Goal: Information Seeking & Learning: Learn about a topic

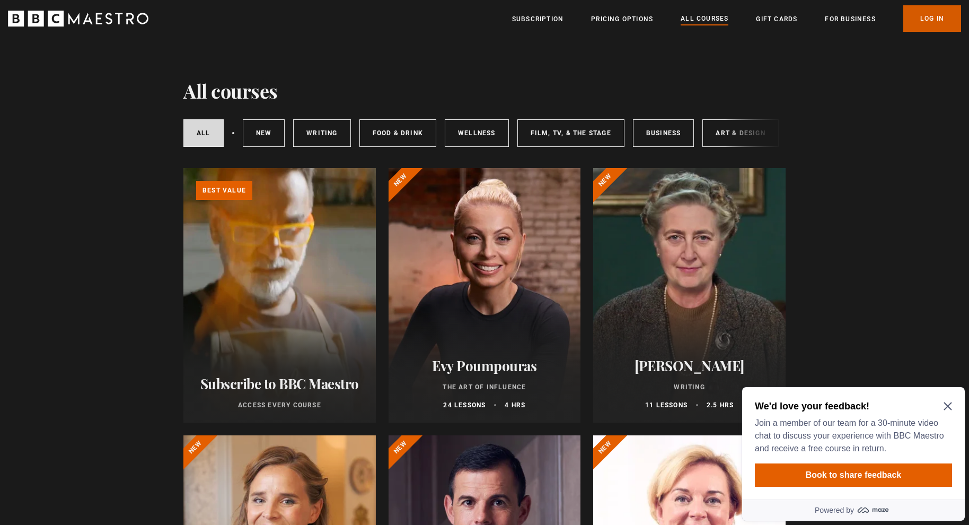
click at [941, 22] on link "Log In" at bounding box center [932, 18] width 58 height 26
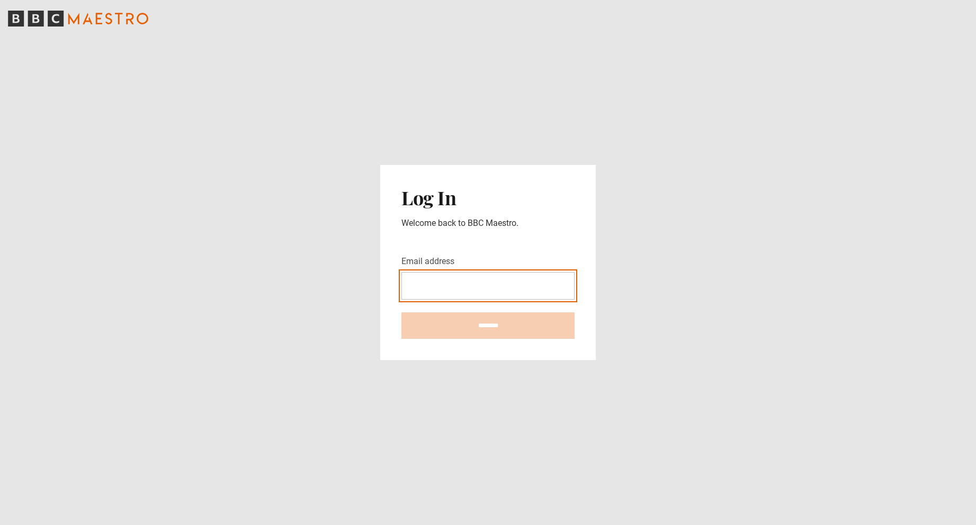
type input "**********"
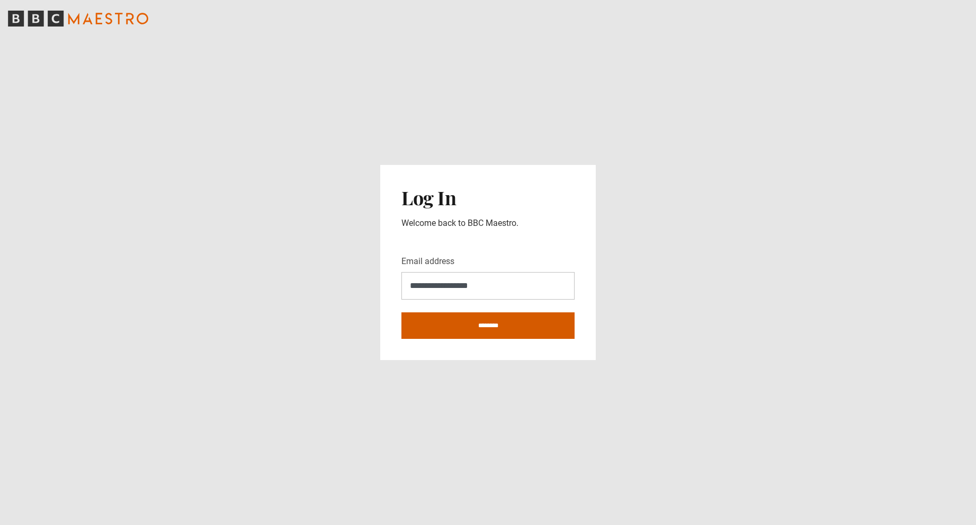
click at [487, 322] on input "********" at bounding box center [488, 325] width 173 height 26
type input "**********"
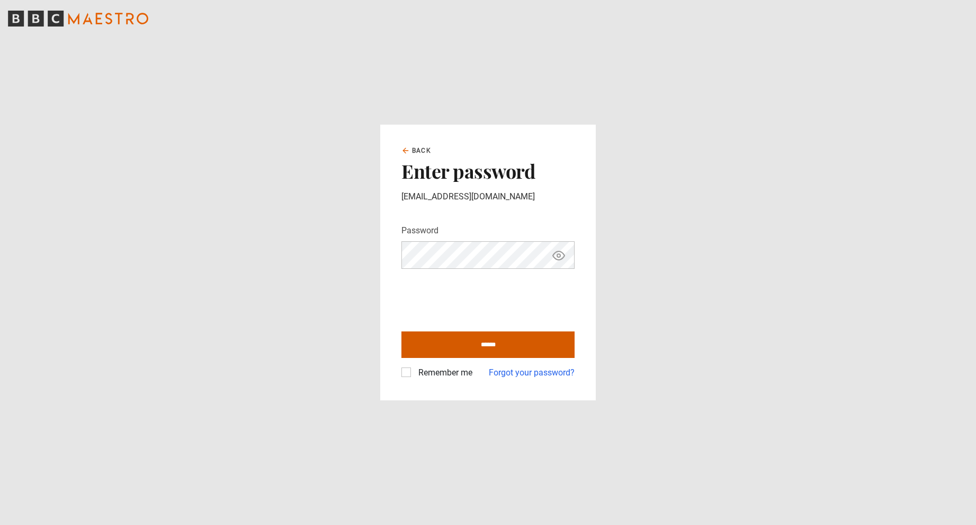
click at [490, 345] on input "******" at bounding box center [488, 344] width 173 height 26
type input "**********"
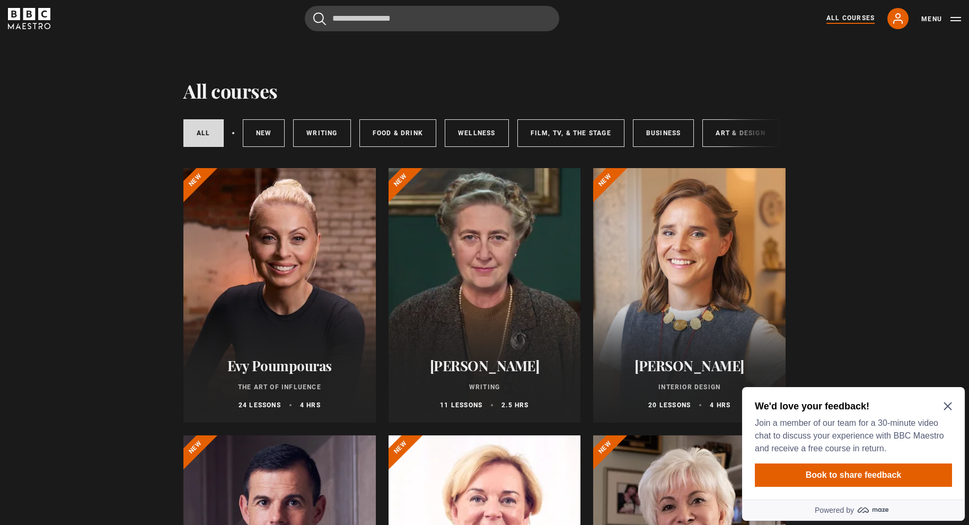
scroll to position [18, 0]
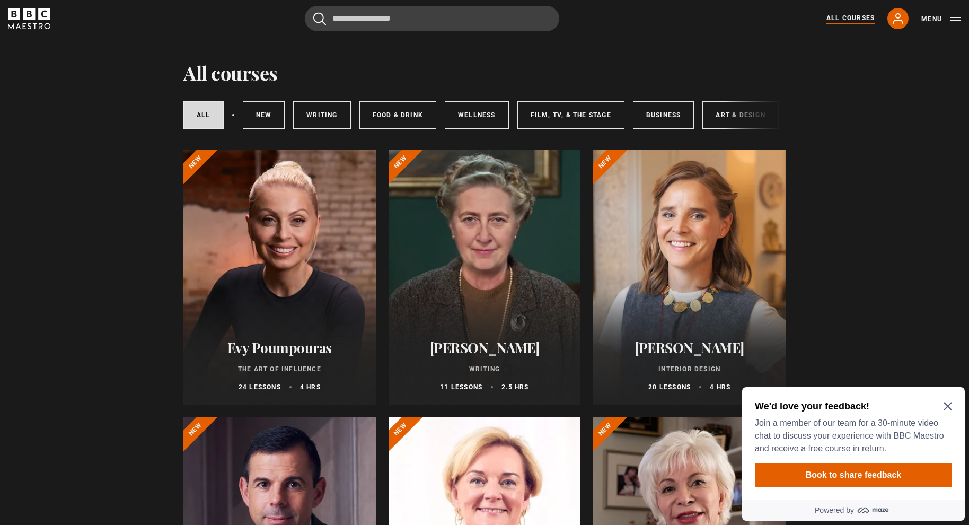
click at [947, 410] on icon "Close Maze Prompt" at bounding box center [947, 406] width 8 height 8
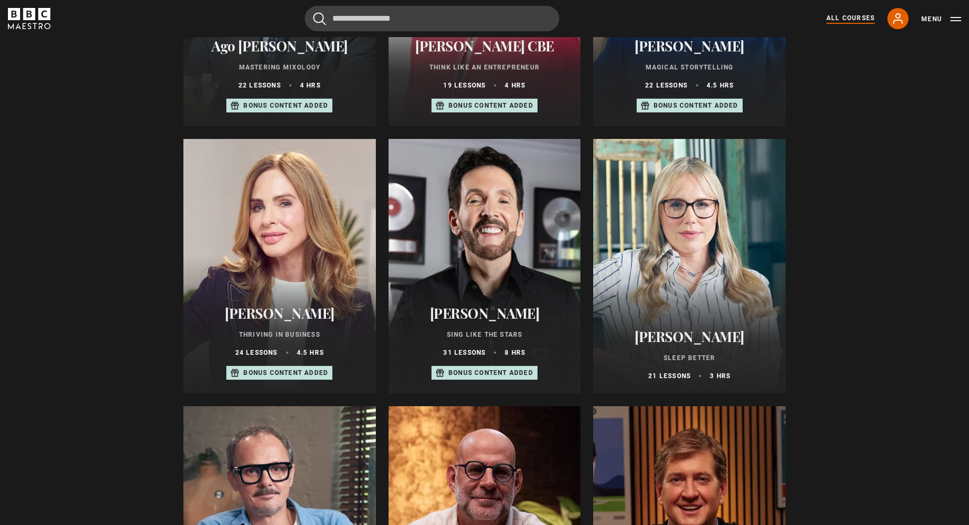
scroll to position [349, 0]
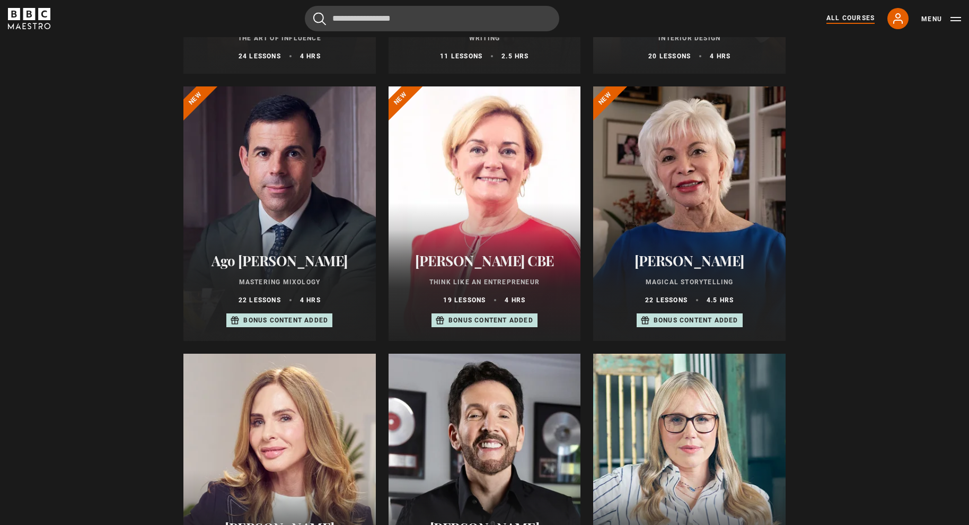
click at [725, 169] on div at bounding box center [689, 213] width 192 height 254
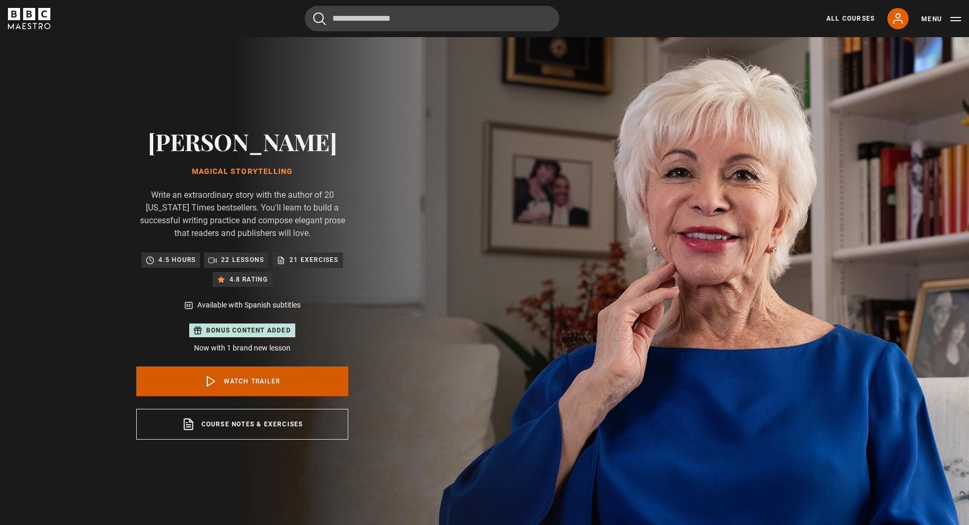
click at [248, 387] on link "Watch Trailer" at bounding box center [242, 381] width 212 height 30
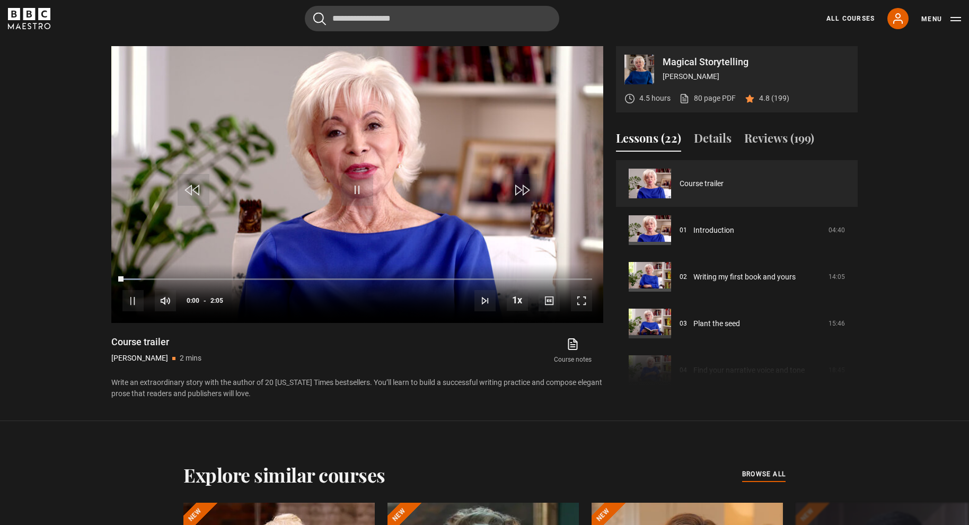
scroll to position [530, 0]
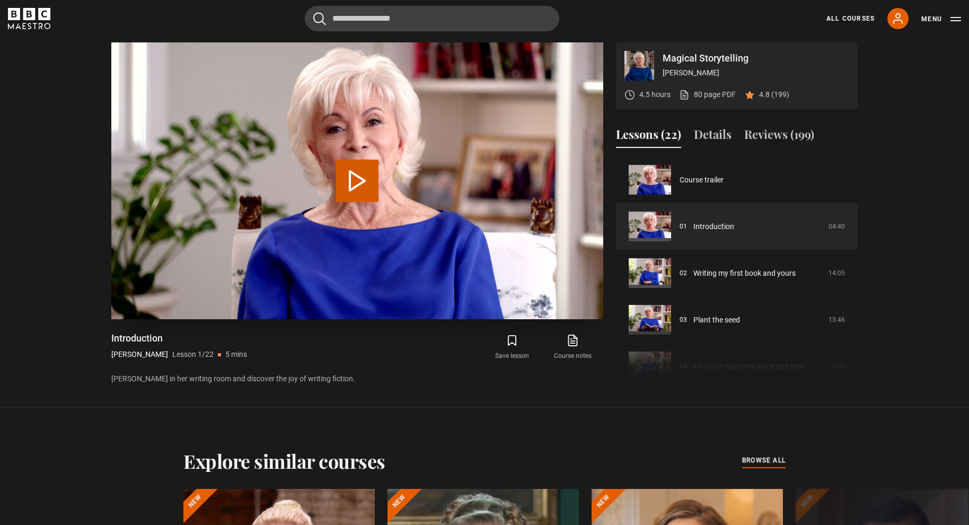
click at [359, 180] on button "Play Lesson Introduction" at bounding box center [357, 180] width 42 height 42
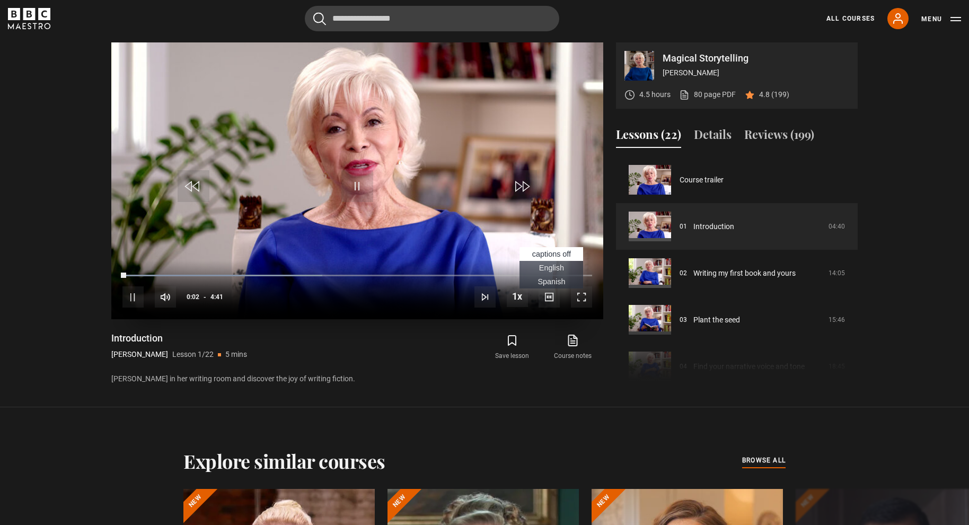
click at [554, 267] on span "English Captions" at bounding box center [551, 267] width 25 height 8
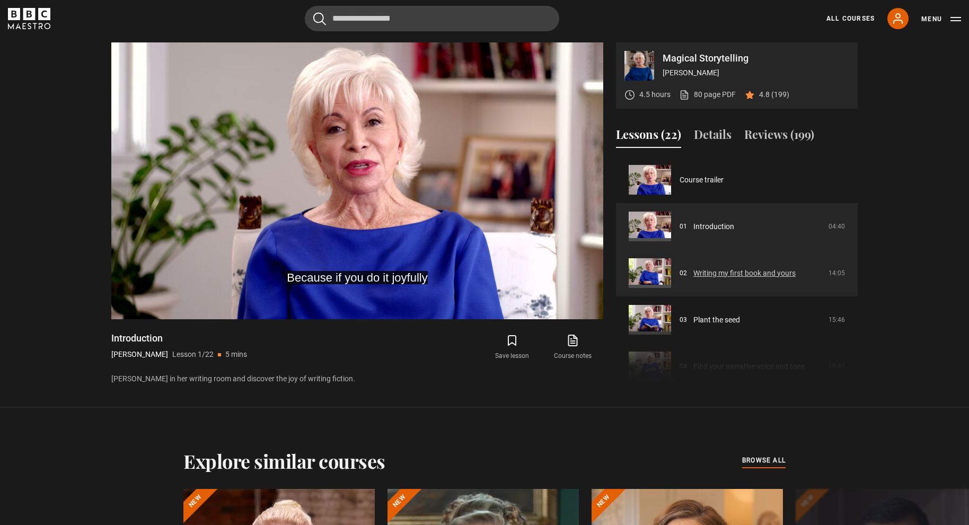
click at [711, 272] on link "Writing my first book and yours" at bounding box center [744, 273] width 102 height 11
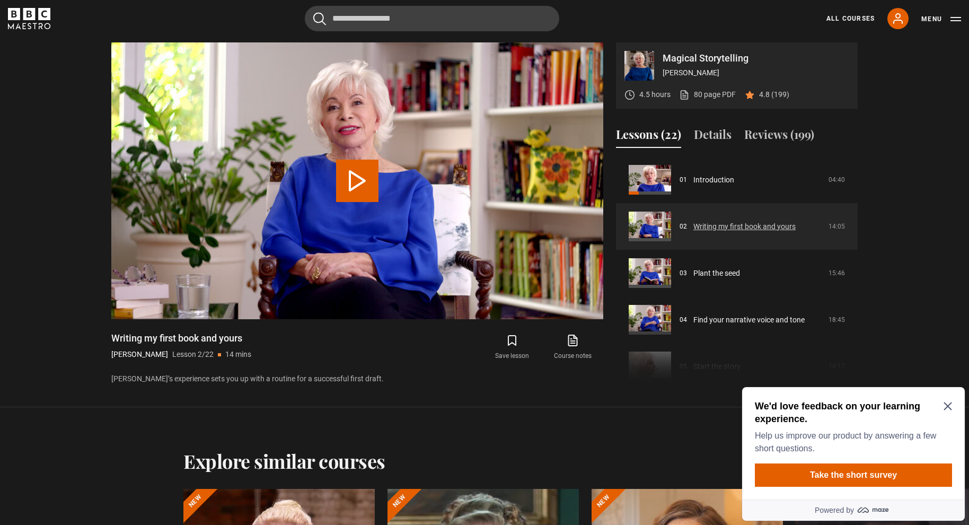
scroll to position [30, 0]
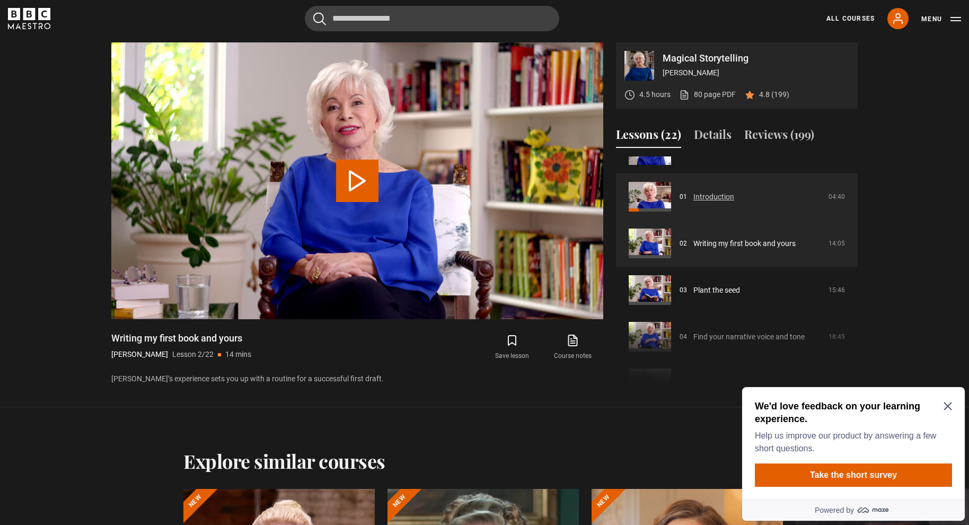
click at [718, 199] on link "Introduction" at bounding box center [713, 196] width 41 height 11
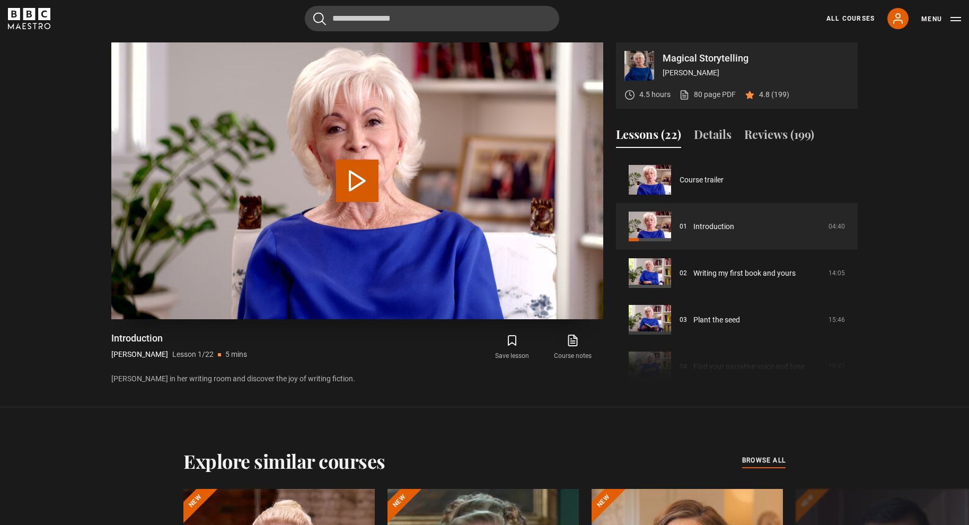
click at [357, 205] on video "Video Player" at bounding box center [357, 180] width 492 height 277
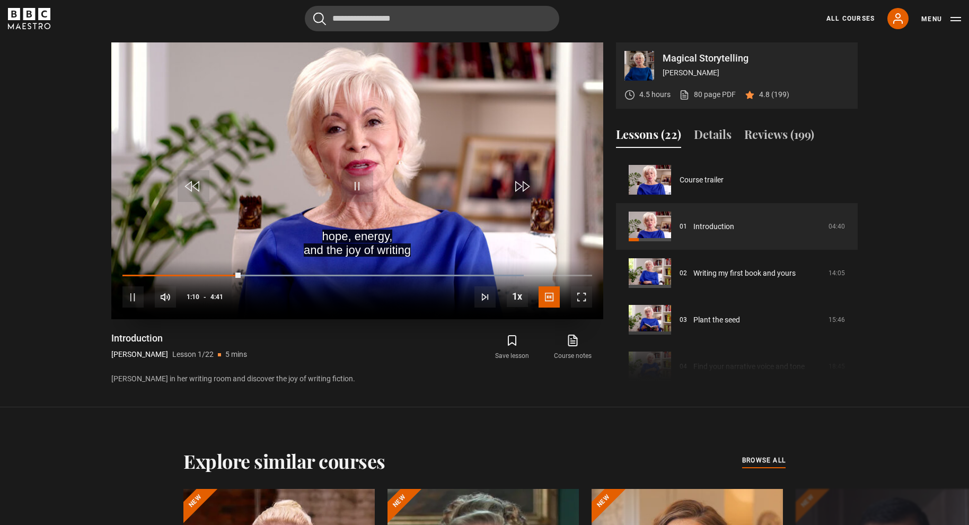
click at [582, 300] on span "Video Player" at bounding box center [581, 296] width 21 height 21
click at [583, 297] on span "Video Player" at bounding box center [581, 296] width 21 height 21
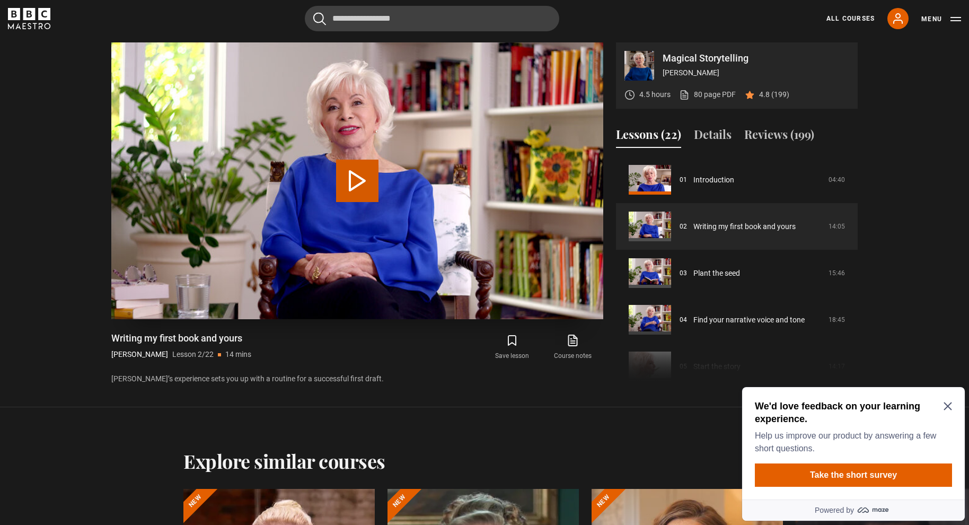
click at [360, 186] on button "Play Lesson Writing my first book and yours" at bounding box center [357, 180] width 42 height 42
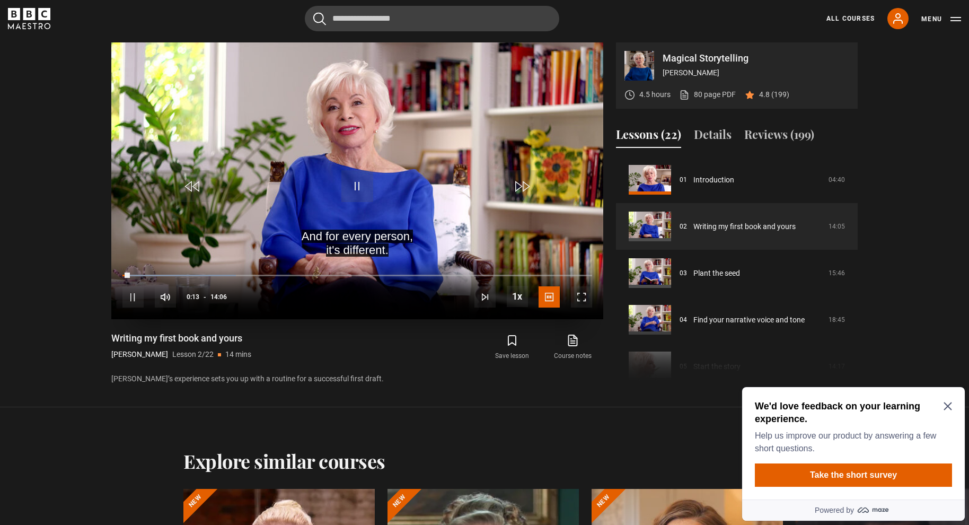
click at [583, 301] on span "Video Player" at bounding box center [581, 296] width 21 height 21
click at [584, 298] on span "Video Player" at bounding box center [581, 296] width 21 height 21
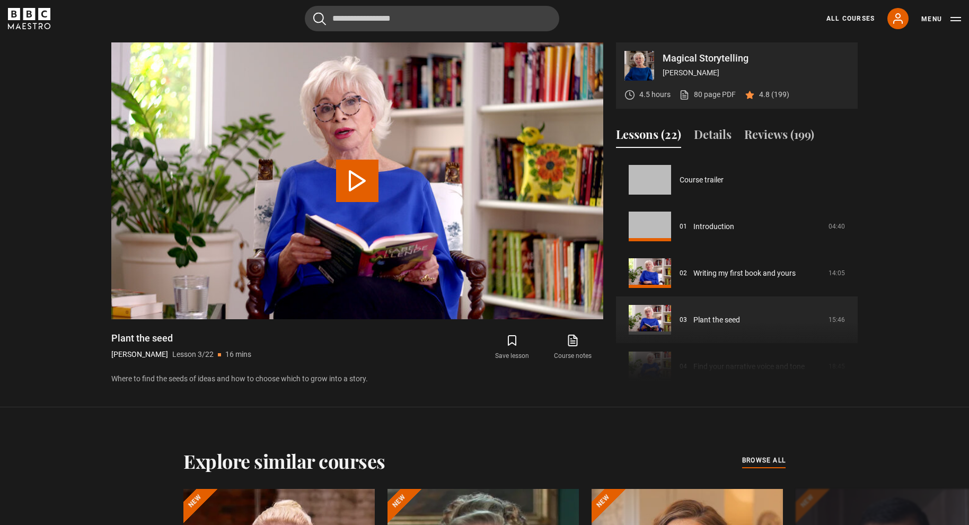
scroll to position [93, 0]
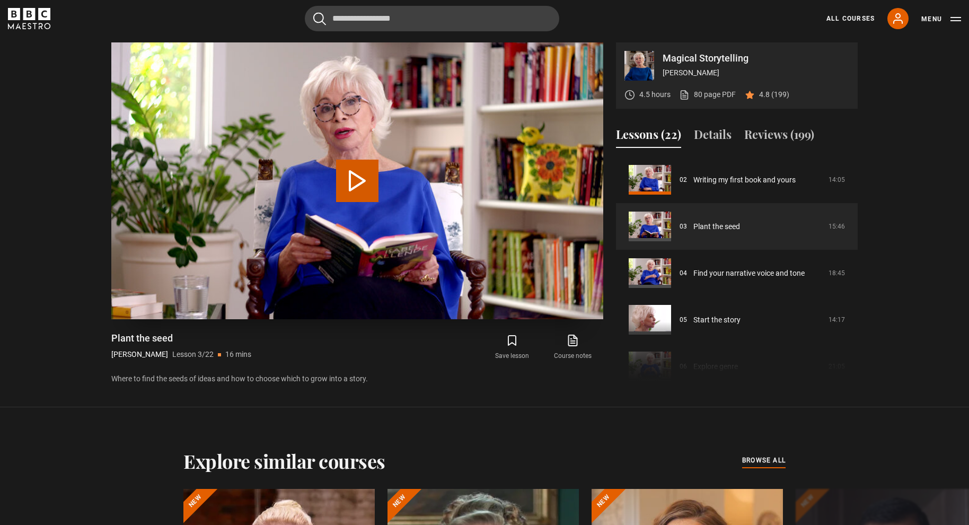
click at [366, 180] on button "Play Lesson Plant the seed" at bounding box center [357, 180] width 42 height 42
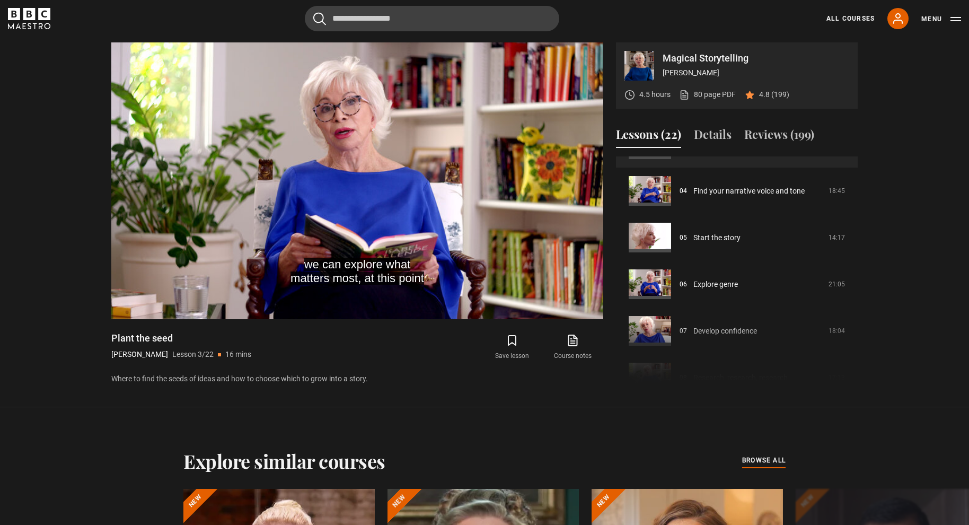
scroll to position [178, 0]
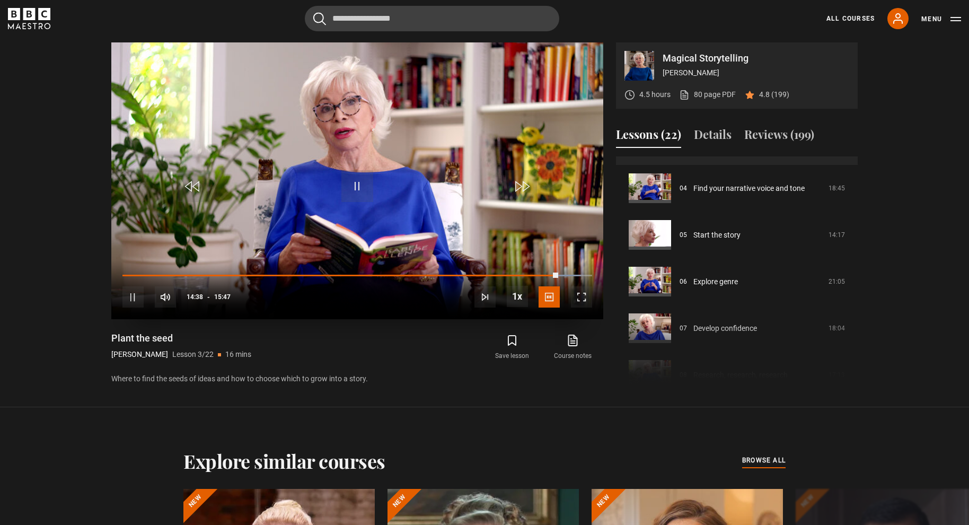
click at [513, 300] on span "Video Player" at bounding box center [517, 296] width 21 height 21
click at [501, 272] on div "10s Skip Back 10 seconds Pause 10s Skip Forward 10 seconds Loaded : 99.97% 13:3…" at bounding box center [357, 289] width 492 height 59
click at [520, 266] on span "1x" at bounding box center [519, 265] width 8 height 8
click at [495, 272] on div "10s Skip Back 10 seconds Pause 10s Skip Forward 10 seconds Loaded : 99.97% 12:5…" at bounding box center [357, 289] width 492 height 59
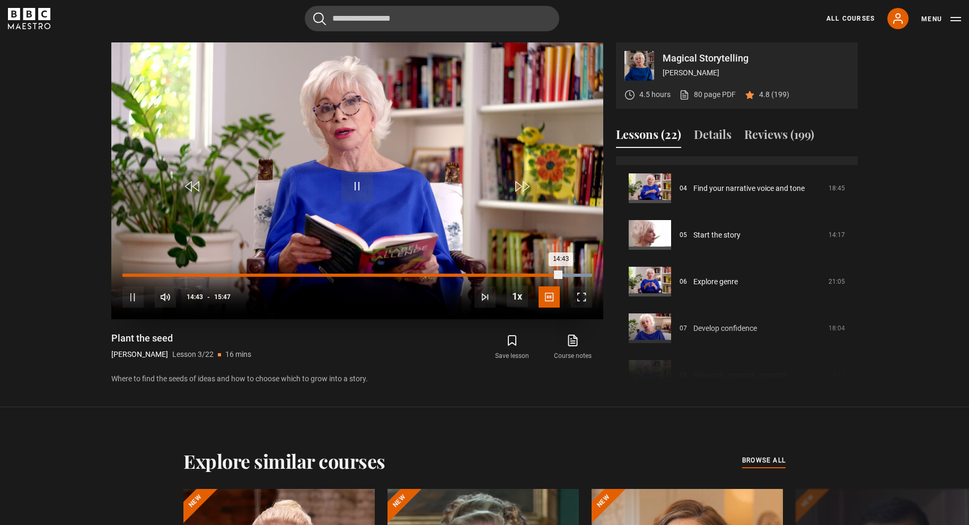
click at [490, 273] on div "Loaded : 99.97% 12:21 14:43" at bounding box center [356, 274] width 469 height 3
drag, startPoint x: 490, startPoint y: 278, endPoint x: 472, endPoint y: 276, distance: 18.1
click at [473, 277] on div "10s Skip Back 10 seconds Pause 10s Skip Forward 10 seconds Loaded : 99.97% 12:0…" at bounding box center [357, 289] width 492 height 59
click at [464, 274] on div "12:26" at bounding box center [307, 274] width 370 height 3
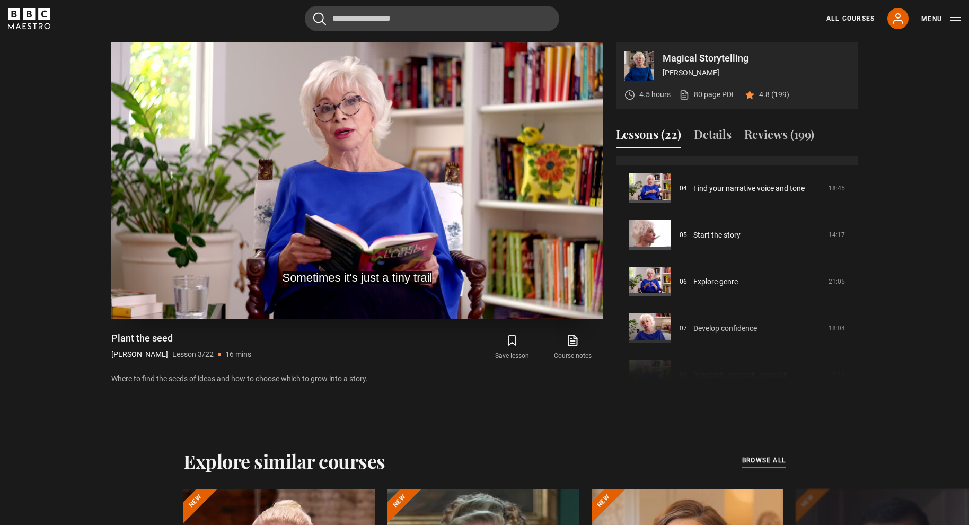
click at [455, 179] on video "Video Player" at bounding box center [357, 180] width 492 height 277
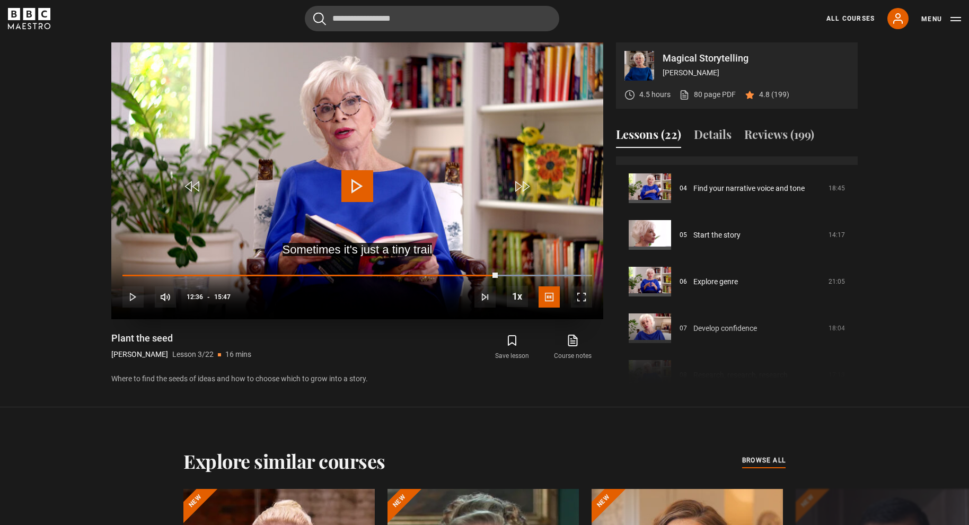
click at [351, 183] on span "Video Player" at bounding box center [357, 186] width 32 height 32
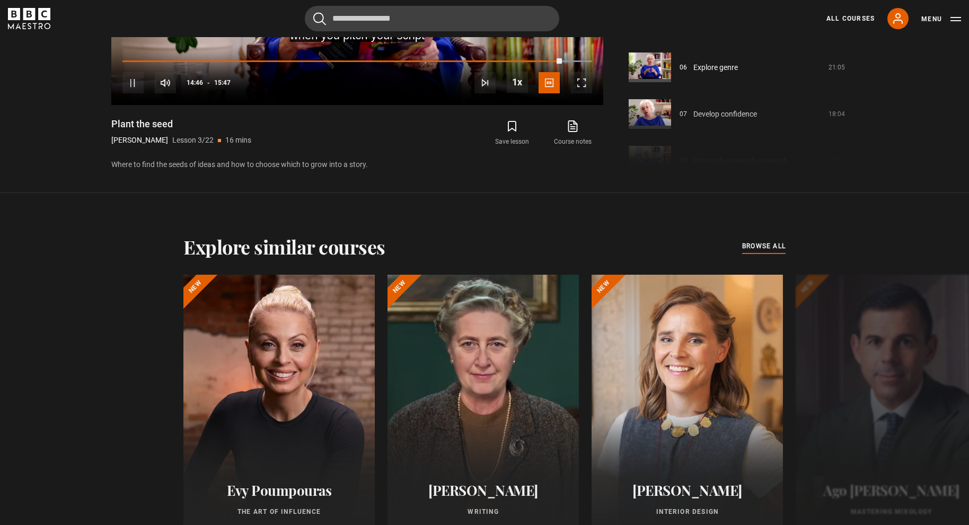
scroll to position [867, 0]
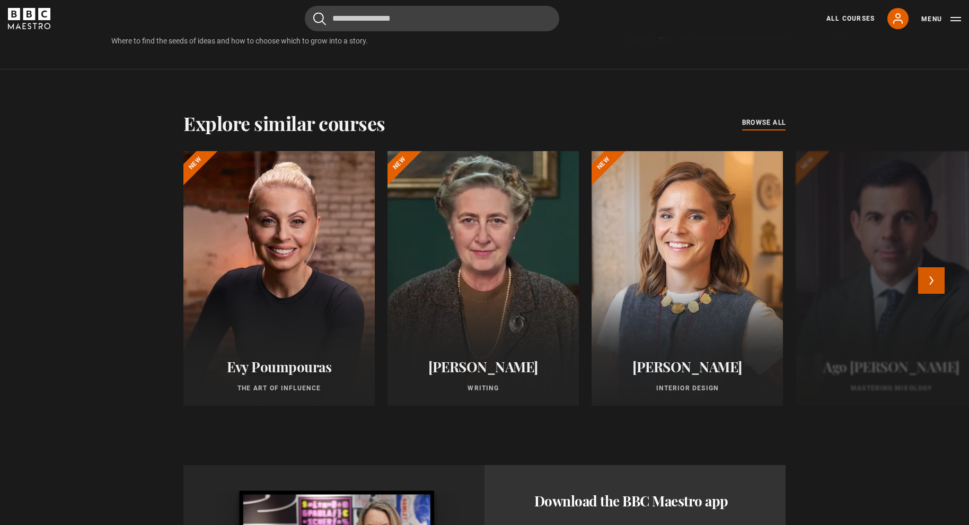
click at [939, 282] on button "Next" at bounding box center [931, 280] width 26 height 26
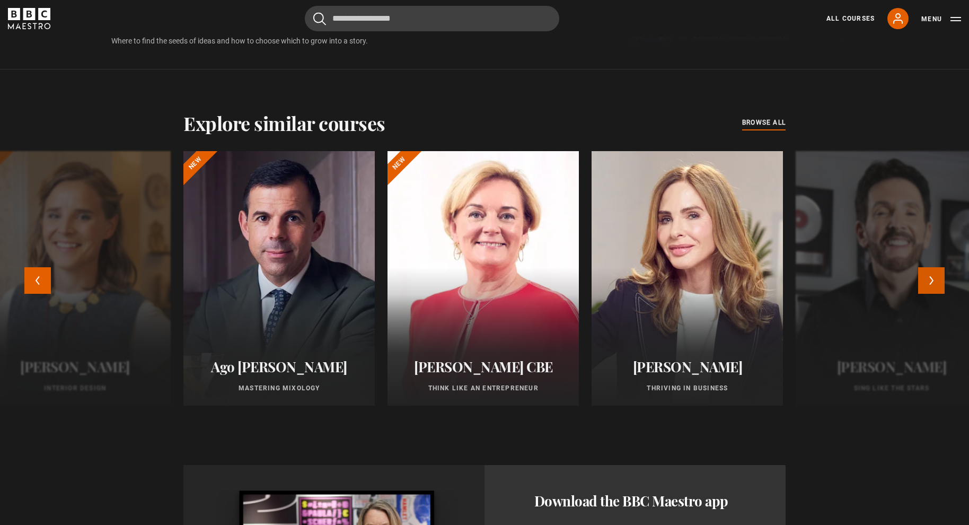
click at [942, 283] on button "Next" at bounding box center [931, 280] width 26 height 26
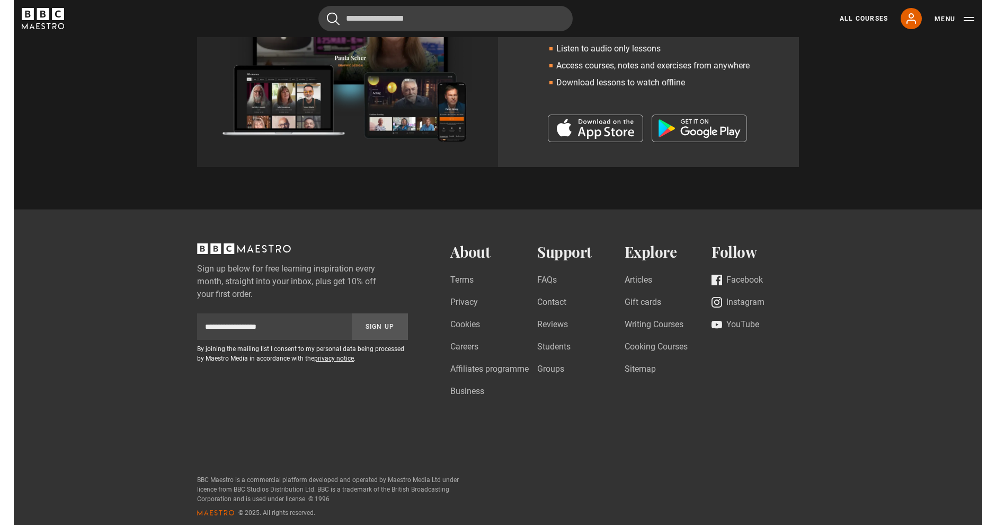
scroll to position [494, 0]
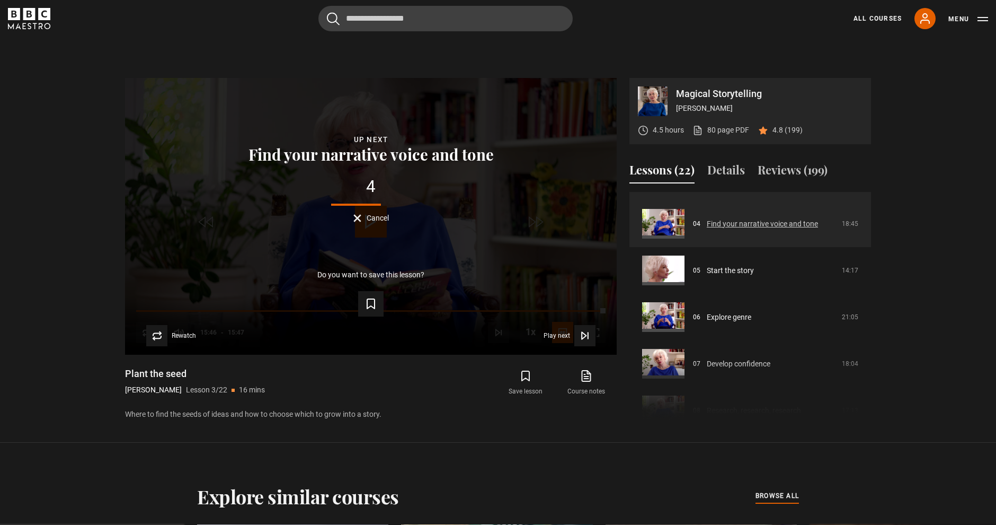
click at [714, 224] on link "Find your narrative voice and tone" at bounding box center [762, 223] width 111 height 11
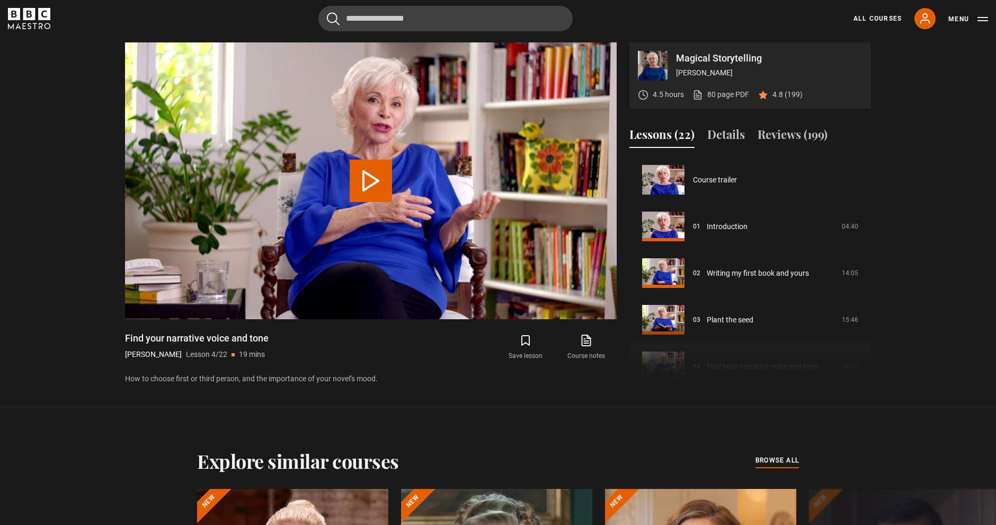
click at [387, 182] on button "Play Lesson Find your narrative voice and tone" at bounding box center [371, 180] width 42 height 42
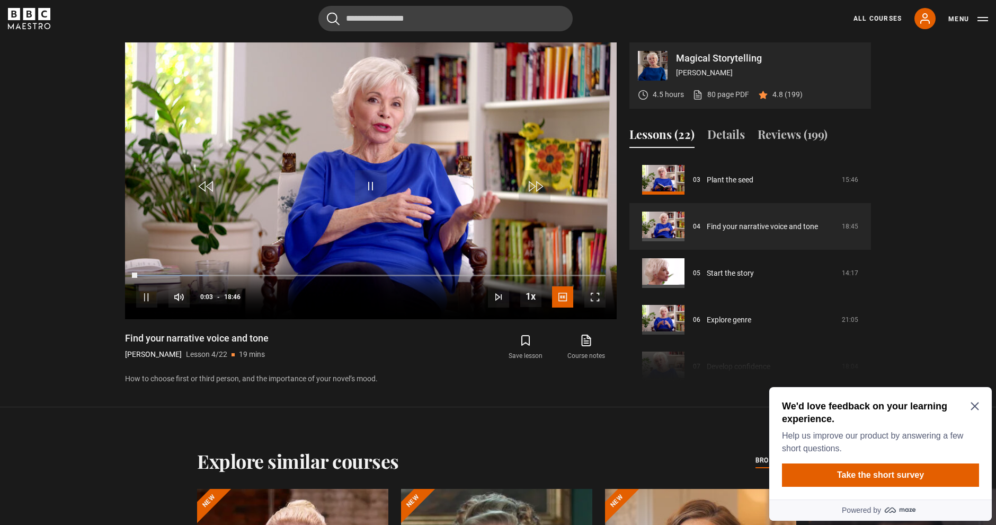
click at [974, 406] on icon "Close Maze Prompt" at bounding box center [975, 406] width 8 height 8
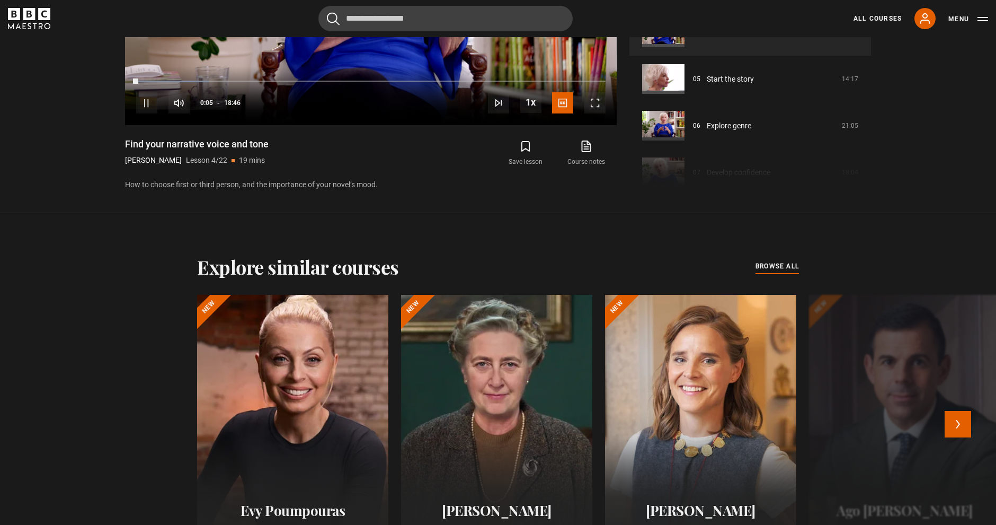
scroll to position [496, 0]
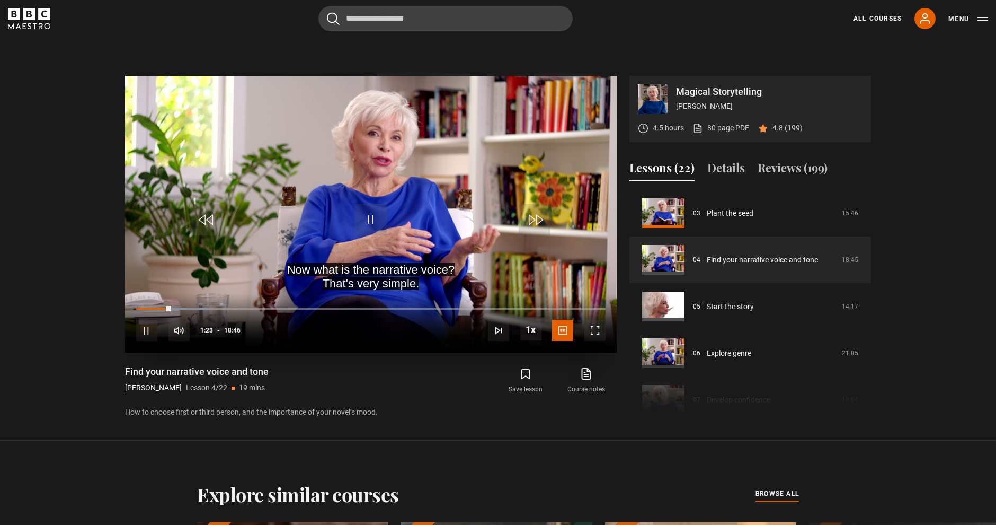
click at [405, 205] on video "Video Player" at bounding box center [371, 214] width 492 height 277
click at [376, 223] on span "Video Player" at bounding box center [371, 219] width 32 height 32
click at [374, 224] on span "Video Player" at bounding box center [371, 219] width 32 height 32
click at [143, 310] on div "10s Skip Back 10 seconds Pause 10s Skip Forward 10 seconds Loaded : 15.51% 00:3…" at bounding box center [371, 323] width 492 height 59
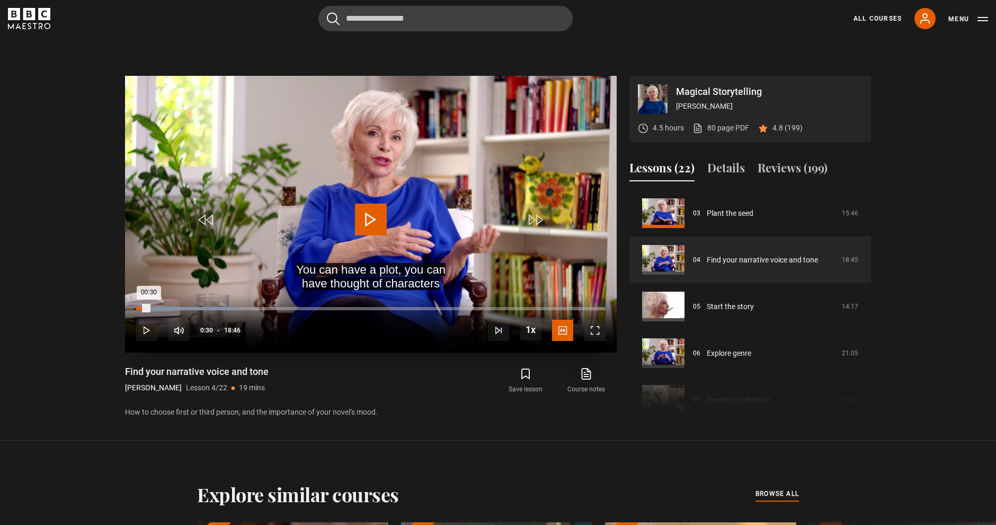
click at [149, 307] on div "Loaded : 21.74% 00:29 00:30" at bounding box center [370, 308] width 469 height 3
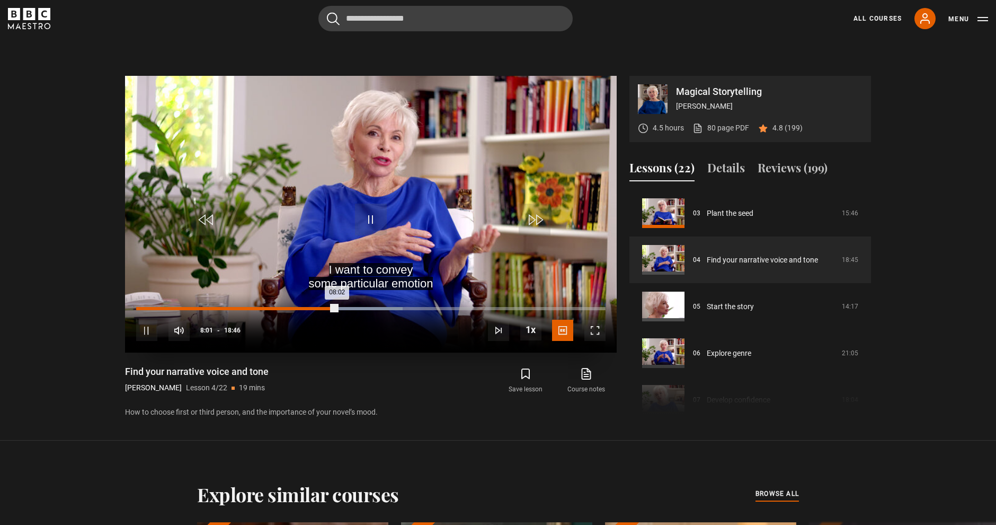
click at [312, 309] on div "07:00" at bounding box center [313, 308] width 2 height 3
click at [322, 308] on div "Loaded : 47.04% 07:27 07:24" at bounding box center [370, 308] width 469 height 3
